Goal: Communication & Community: Ask a question

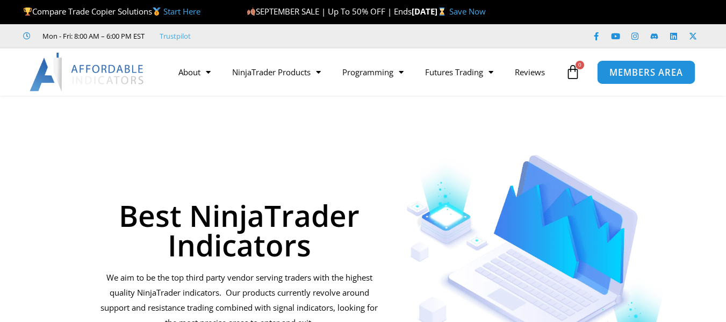
click at [653, 73] on span "MEMBERS AREA" at bounding box center [646, 72] width 74 height 9
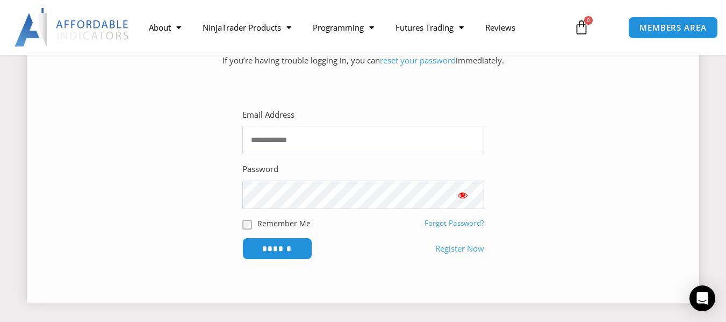
scroll to position [183, 0]
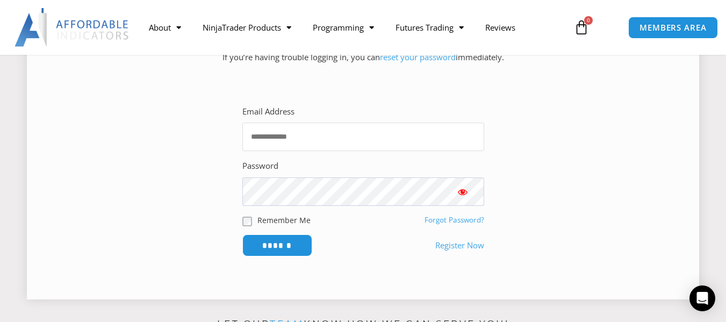
type input "**********"
click at [462, 188] on span "Show password" at bounding box center [462, 192] width 11 height 11
click at [298, 246] on input "******" at bounding box center [277, 245] width 74 height 23
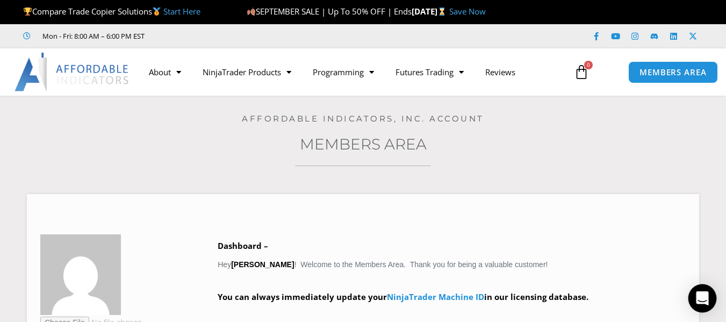
click at [692, 300] on div "Open Intercom Messenger" at bounding box center [703, 298] width 28 height 28
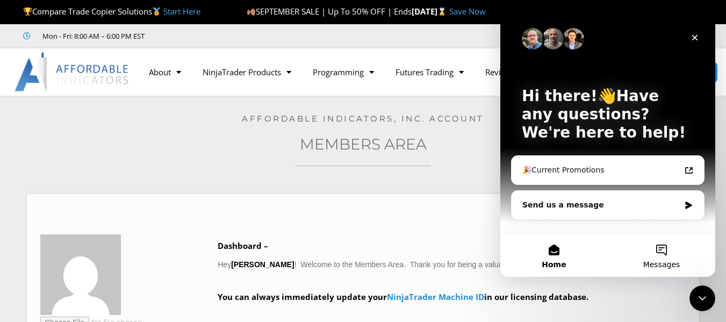
click at [652, 242] on button "Messages" at bounding box center [661, 255] width 107 height 43
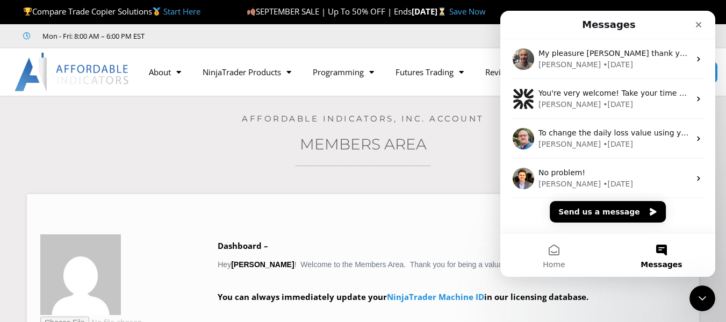
click at [652, 242] on button "Messages" at bounding box center [661, 255] width 107 height 43
click at [553, 258] on button "Home" at bounding box center [553, 255] width 107 height 43
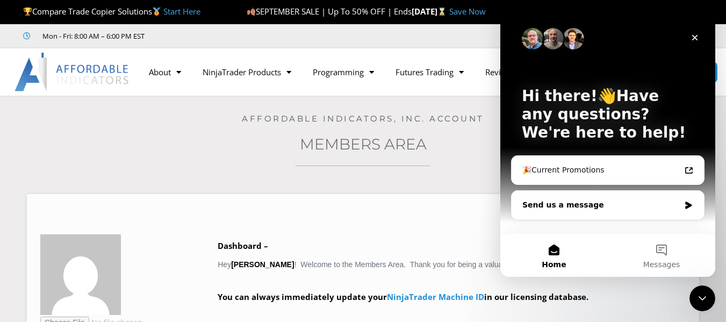
click at [619, 212] on div "Send us a message" at bounding box center [608, 205] width 192 height 28
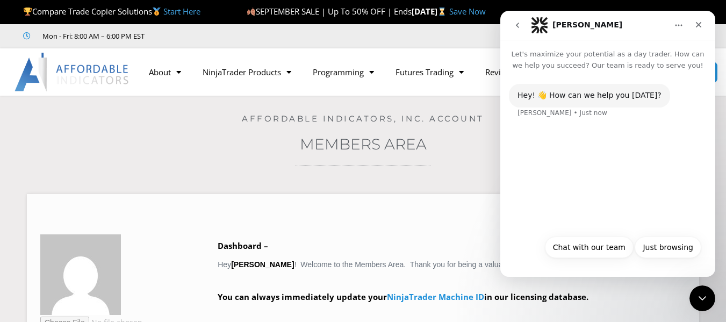
click at [619, 212] on div "Hey! 👋 How can we help you [DATE]? [PERSON_NAME] • Just now" at bounding box center [607, 150] width 215 height 159
click at [615, 241] on button "Chat with our team" at bounding box center [589, 246] width 89 height 21
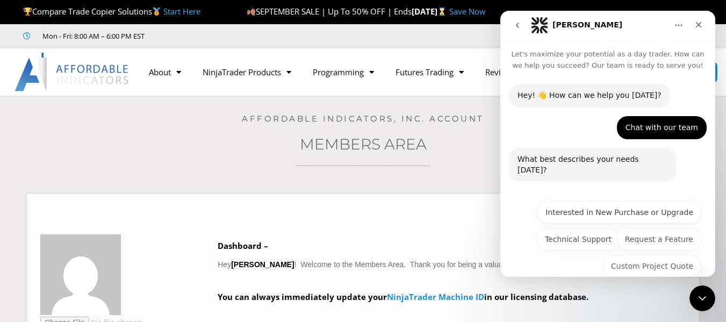
scroll to position [8, 0]
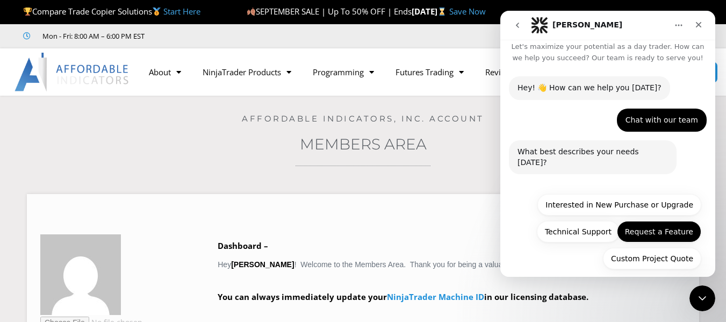
click at [656, 225] on button "Request a Feature" at bounding box center [659, 231] width 84 height 21
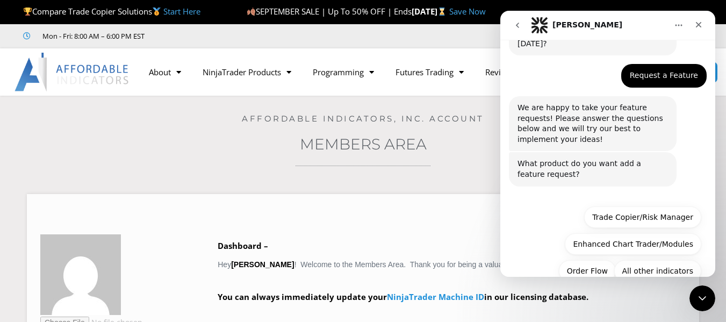
scroll to position [127, 0]
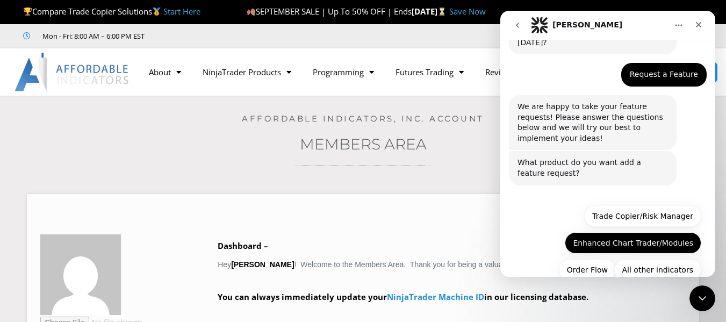
click at [589, 232] on button "Enhanced Chart Trader/Modules" at bounding box center [633, 242] width 137 height 21
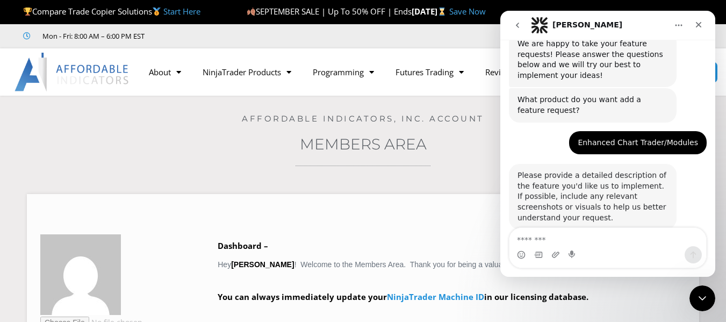
scroll to position [192, 0]
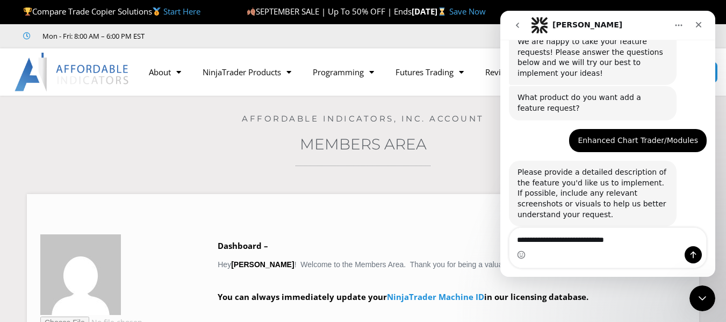
type textarea "**********"
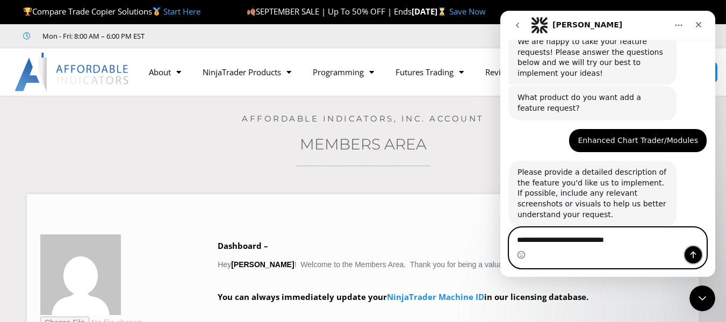
click at [693, 252] on icon "Send a message…" at bounding box center [694, 255] width 6 height 7
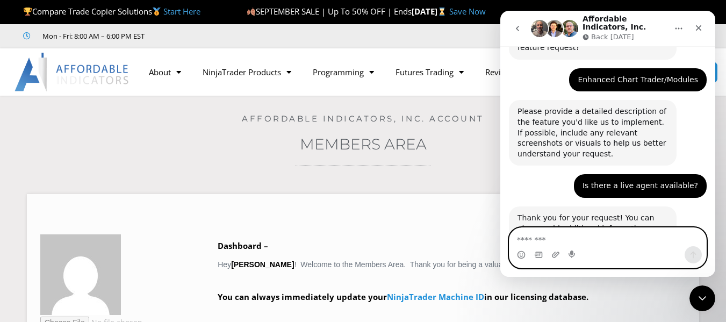
scroll to position [274, 0]
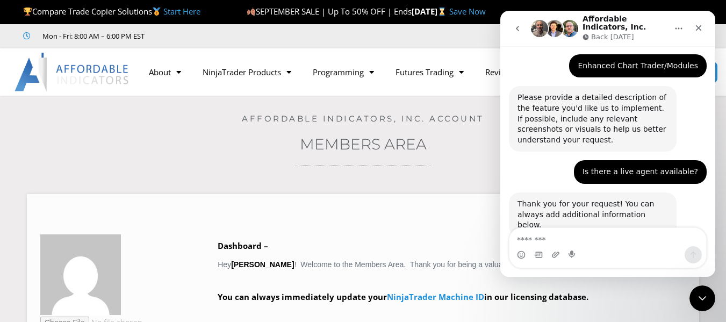
click at [688, 19] on div "Intercom messenger" at bounding box center [689, 28] width 40 height 20
click at [698, 25] on icon "Close" at bounding box center [698, 28] width 9 height 9
